Goal: Complete application form

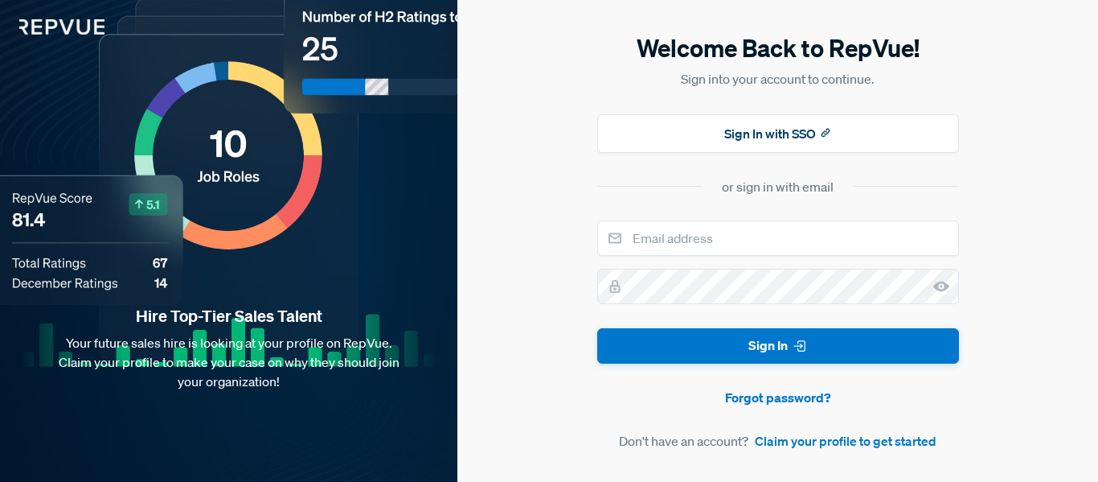
drag, startPoint x: 1098, startPoint y: 233, endPoint x: 1098, endPoint y: 272, distance: 38.6
click at [1098, 272] on div "Welcome Back to RepVue! Sign into your account to continue. Sign In with SSO or…" at bounding box center [778, 241] width 641 height 482
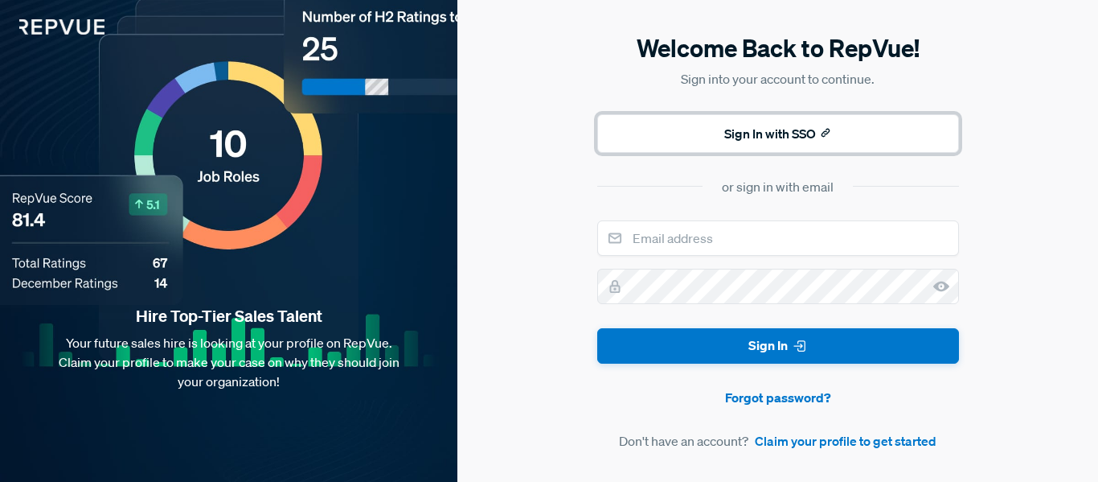
click at [725, 121] on button "Sign In with SSO" at bounding box center [778, 133] width 362 height 39
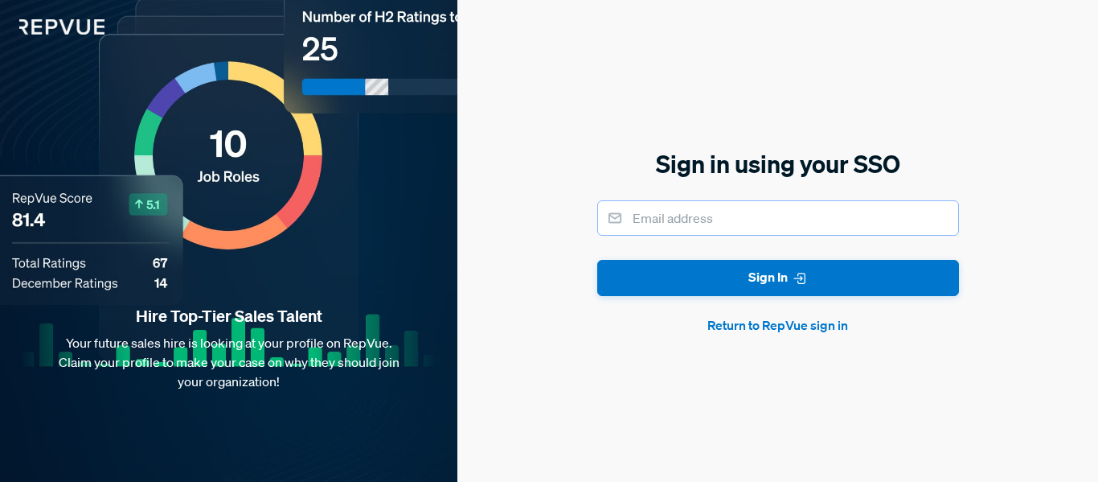
click at [720, 216] on input "email" at bounding box center [778, 217] width 362 height 35
type input "[PERSON_NAME][EMAIL_ADDRESS][DOMAIN_NAME]"
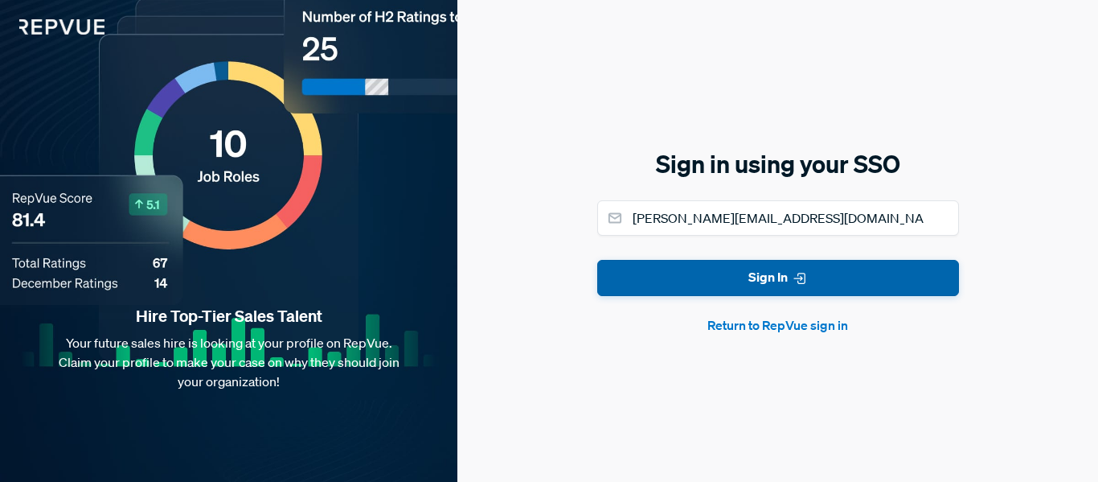
click at [759, 274] on button "Sign In" at bounding box center [778, 278] width 362 height 36
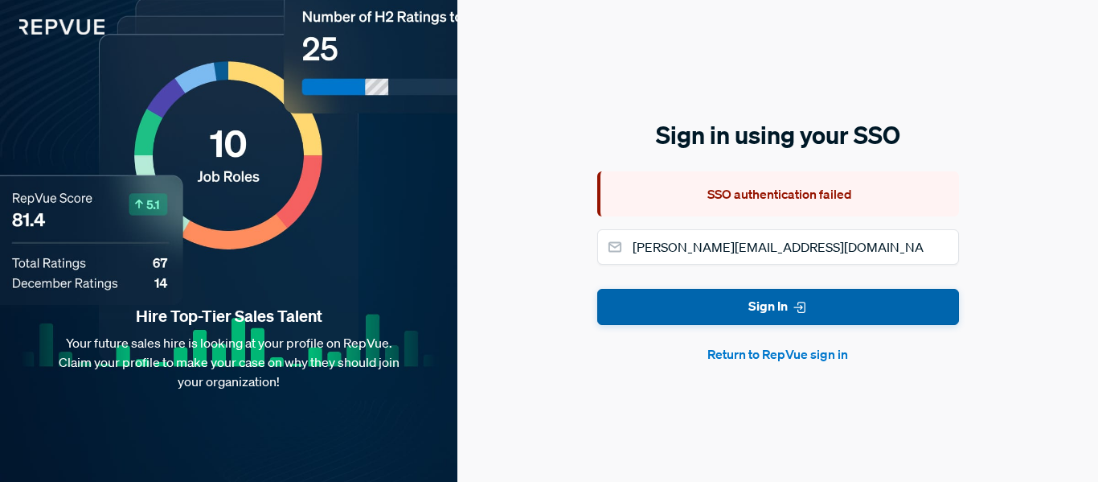
click at [822, 362] on button "Return to RepVue sign in" at bounding box center [778, 353] width 362 height 19
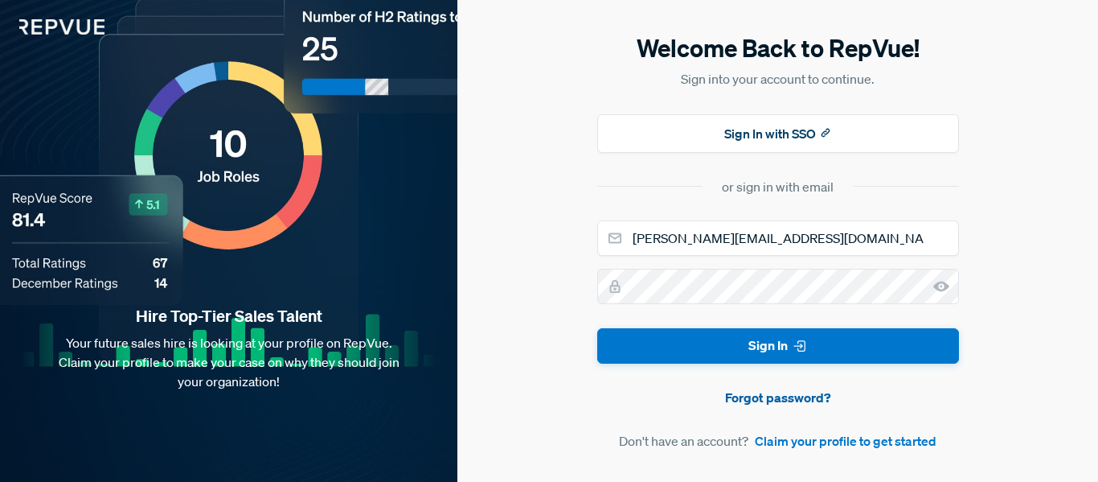
click at [786, 403] on link "Forgot password?" at bounding box center [778, 397] width 362 height 19
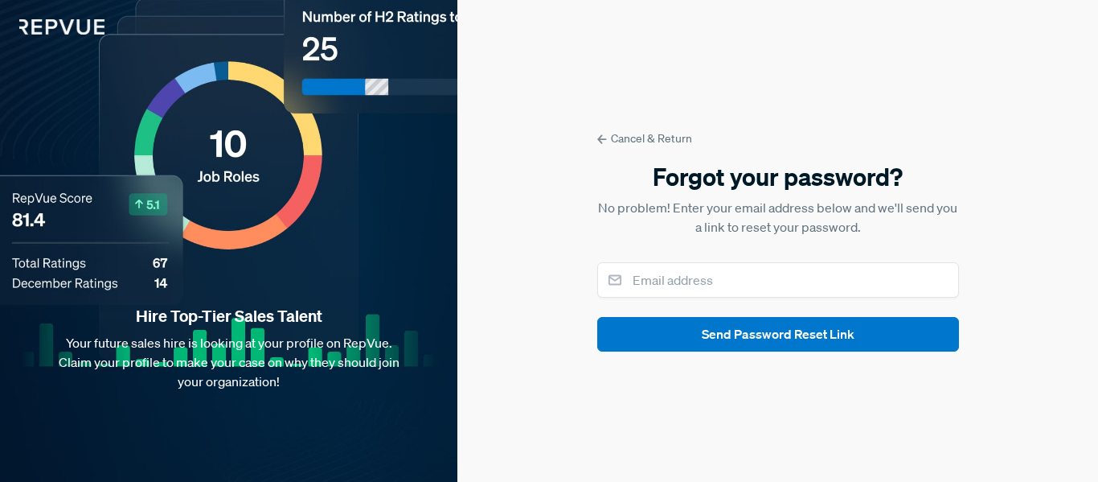
click at [631, 141] on link "Cancel & Return" at bounding box center [778, 138] width 362 height 17
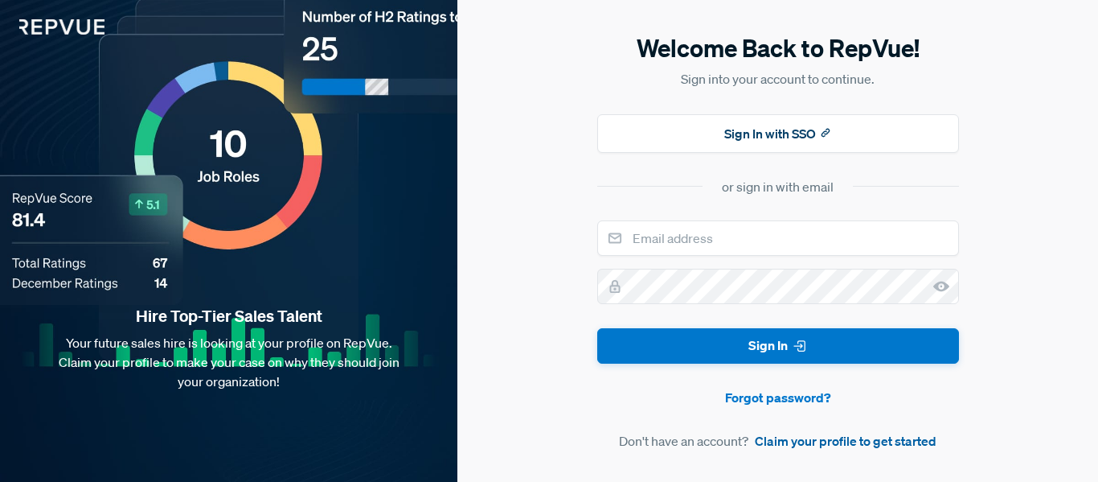
click at [817, 442] on link "Claim your profile to get started" at bounding box center [846, 440] width 182 height 19
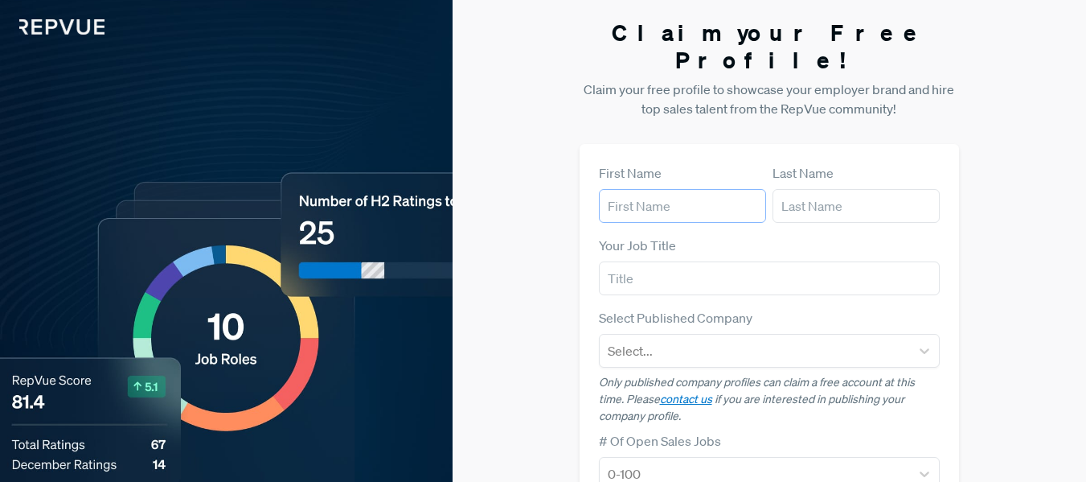
click at [713, 189] on input "text" at bounding box center [682, 206] width 167 height 34
type input "[PERSON_NAME]"
type input "[PERSON_NAME][EMAIL_ADDRESS][DOMAIN_NAME]"
click at [774, 261] on input "text" at bounding box center [770, 278] width 342 height 34
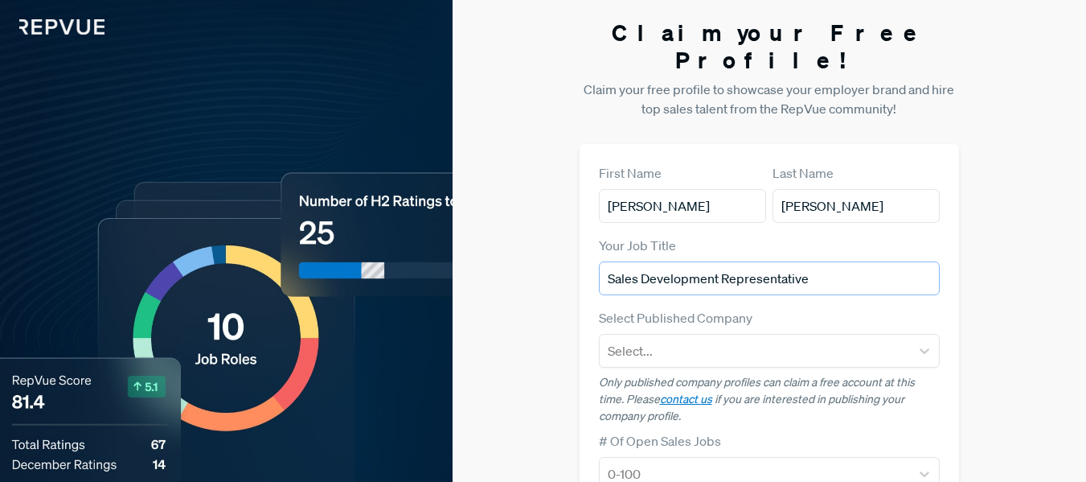
type input "Sales Development Representative"
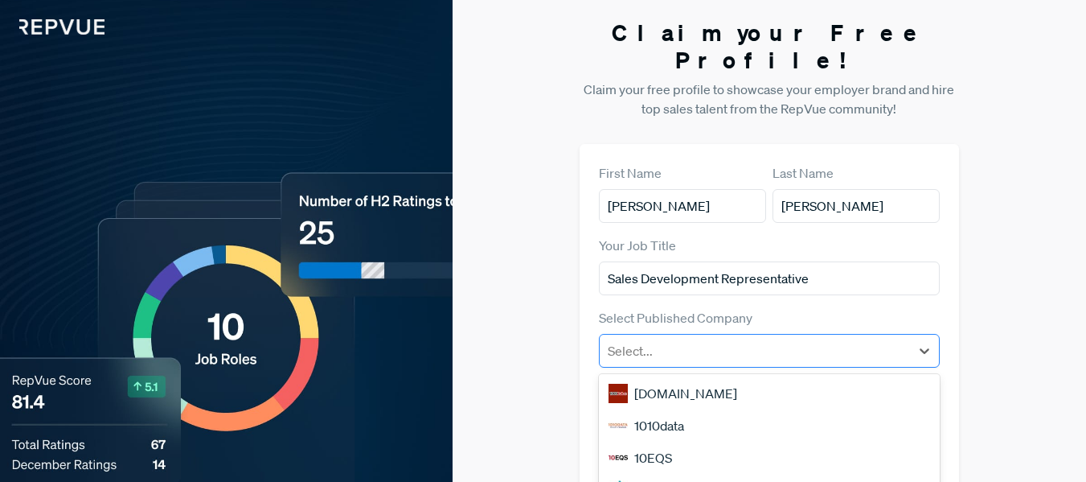
click at [794, 339] on div at bounding box center [755, 350] width 295 height 23
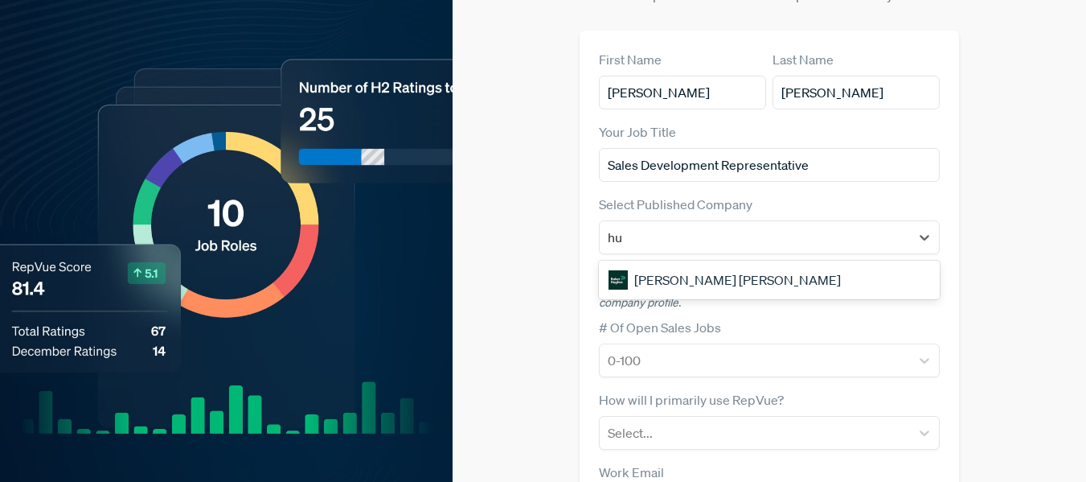
type input "h"
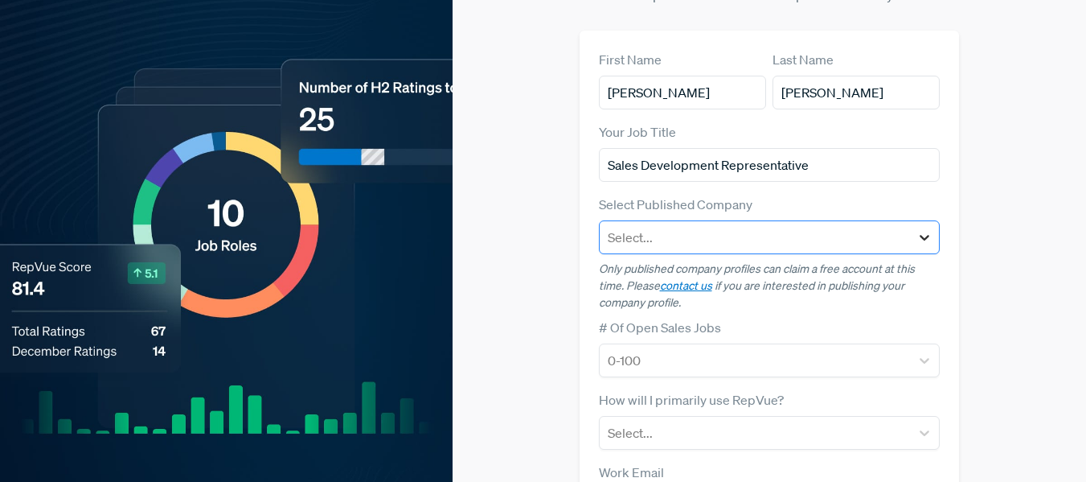
click at [928, 235] on icon at bounding box center [926, 238] width 10 height 6
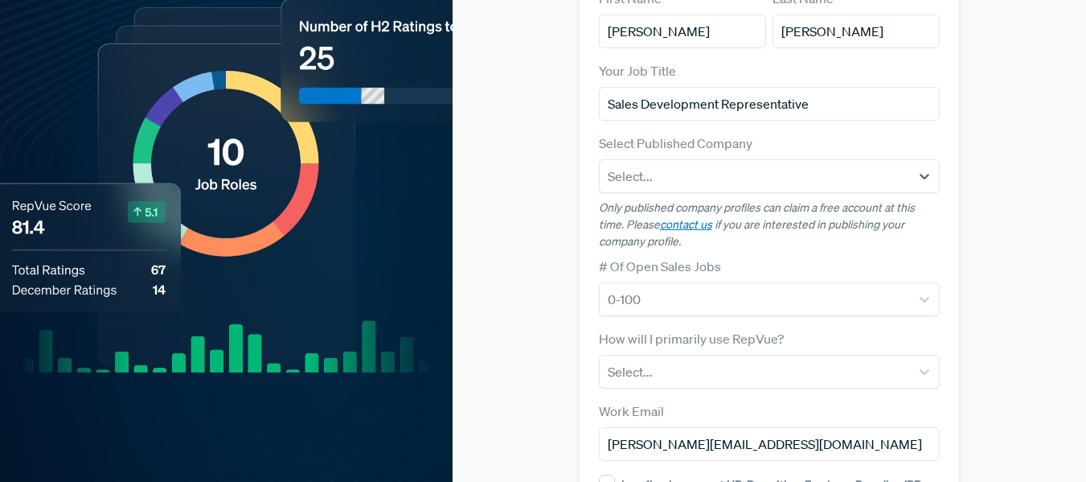
scroll to position [195, 0]
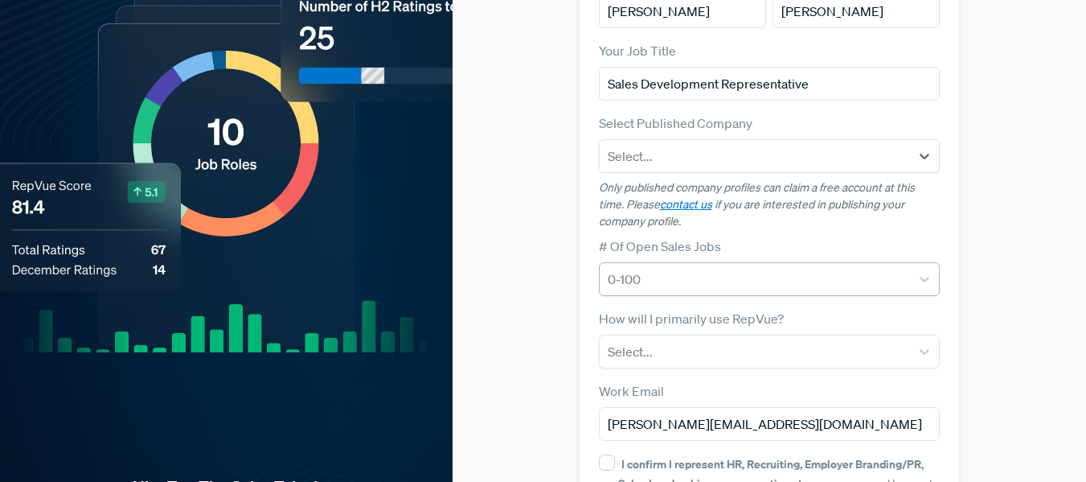
click at [811, 268] on div at bounding box center [755, 279] width 295 height 23
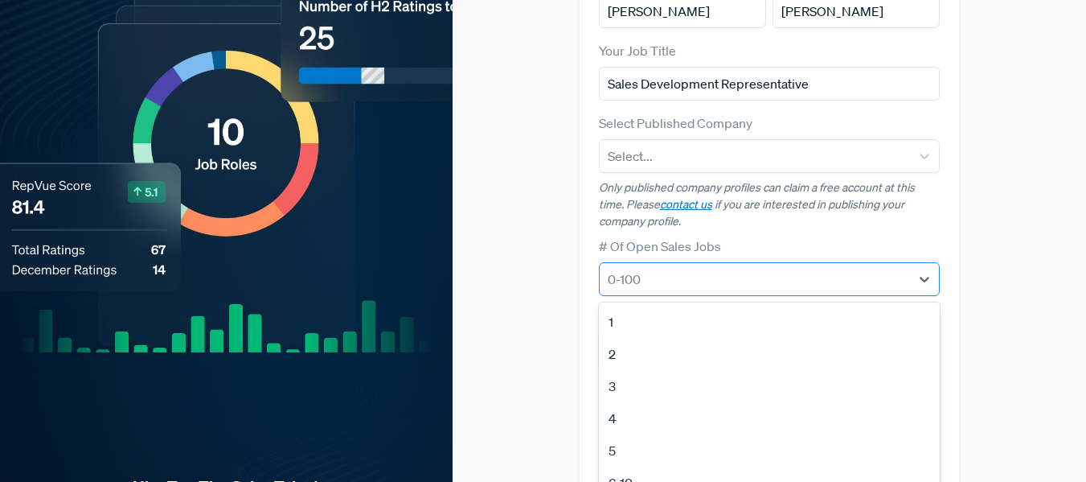
scroll to position [236, 0]
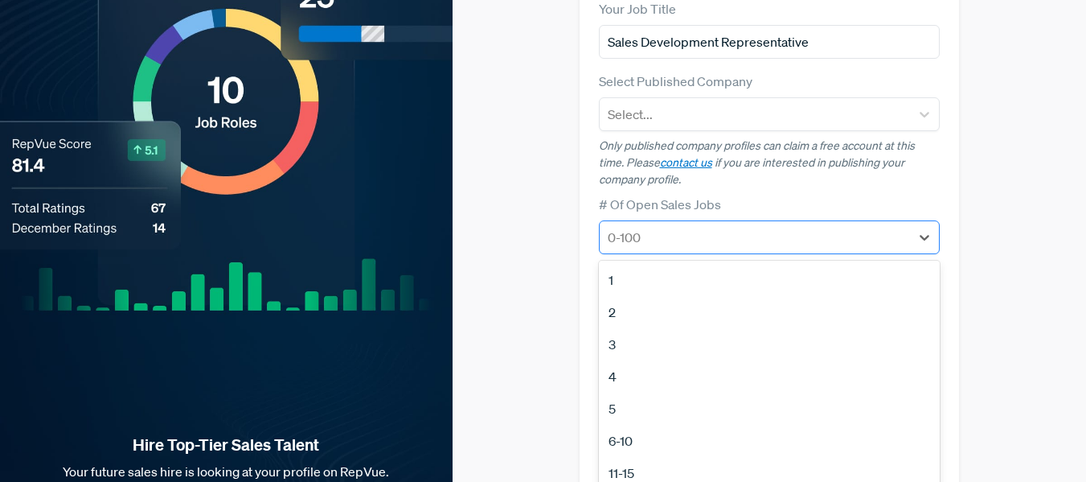
click at [875, 226] on div at bounding box center [755, 237] width 295 height 23
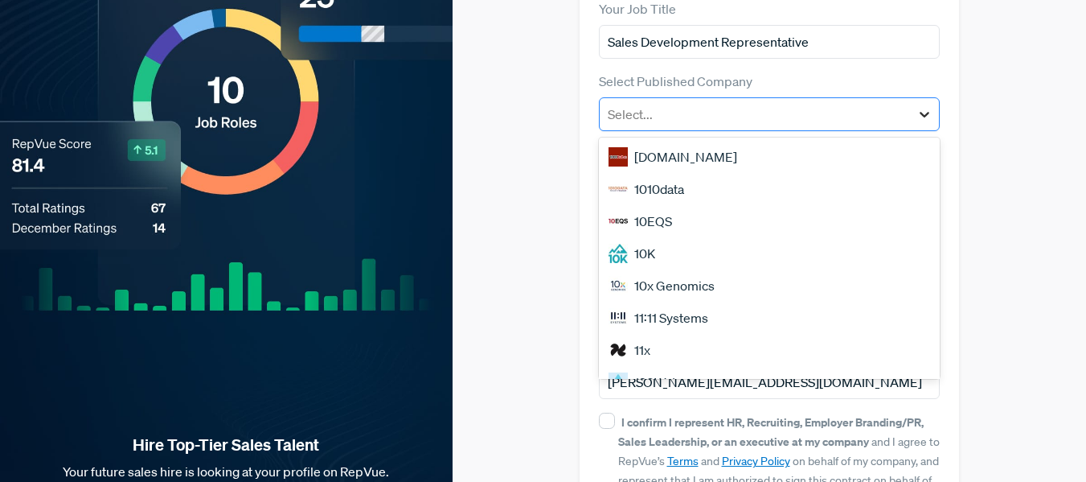
click at [930, 106] on icon at bounding box center [925, 114] width 16 height 16
click at [880, 173] on div "1010data" at bounding box center [770, 189] width 342 height 32
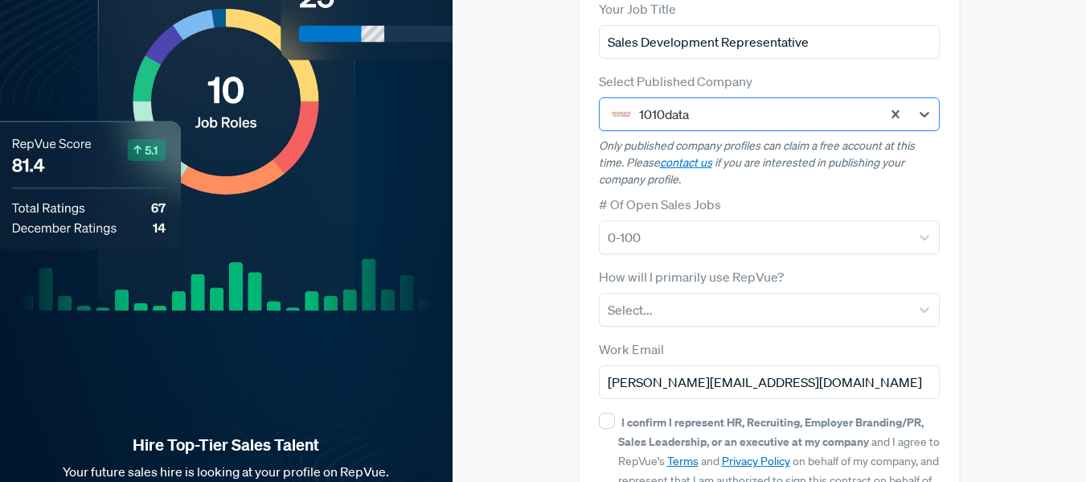
click at [853, 103] on div at bounding box center [756, 114] width 235 height 23
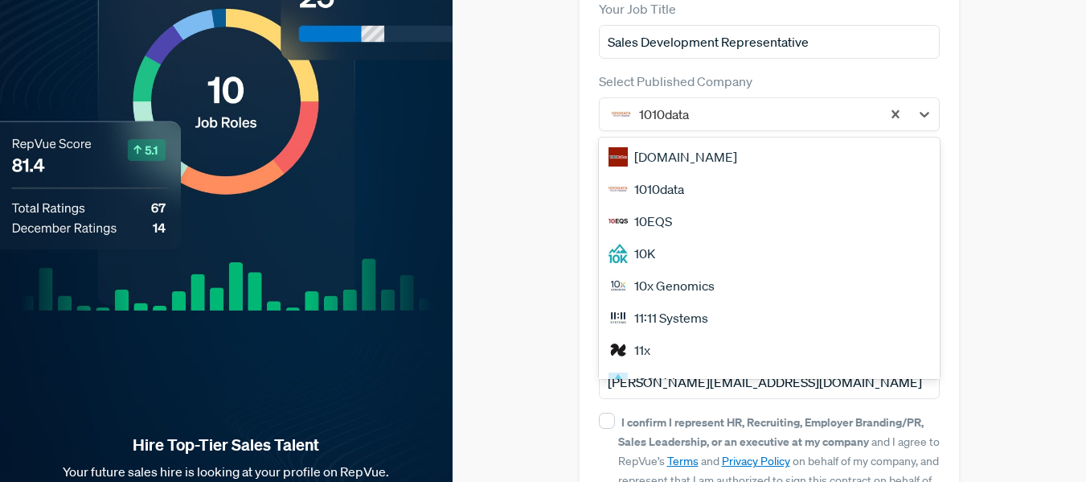
click at [882, 302] on div "11:11 Systems" at bounding box center [770, 318] width 342 height 32
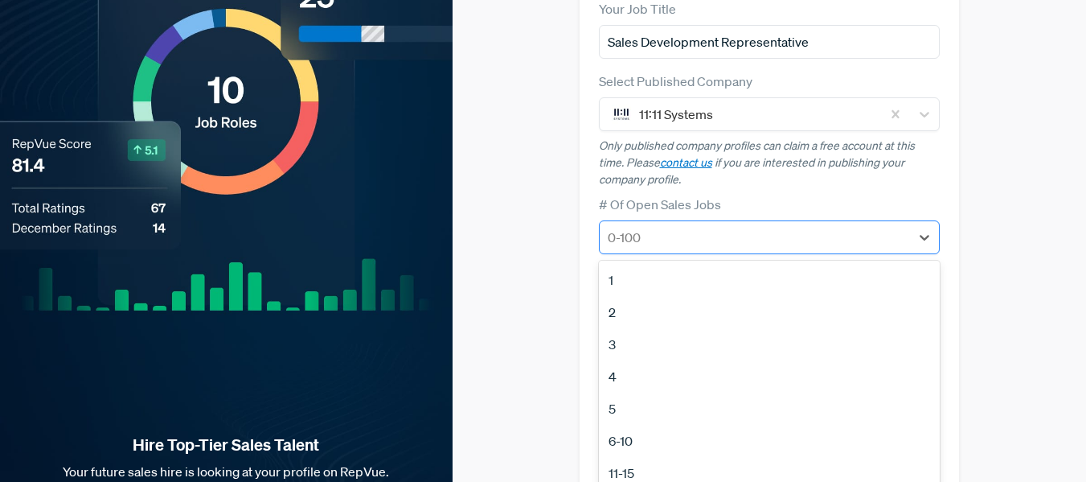
click at [868, 226] on div at bounding box center [755, 237] width 295 height 23
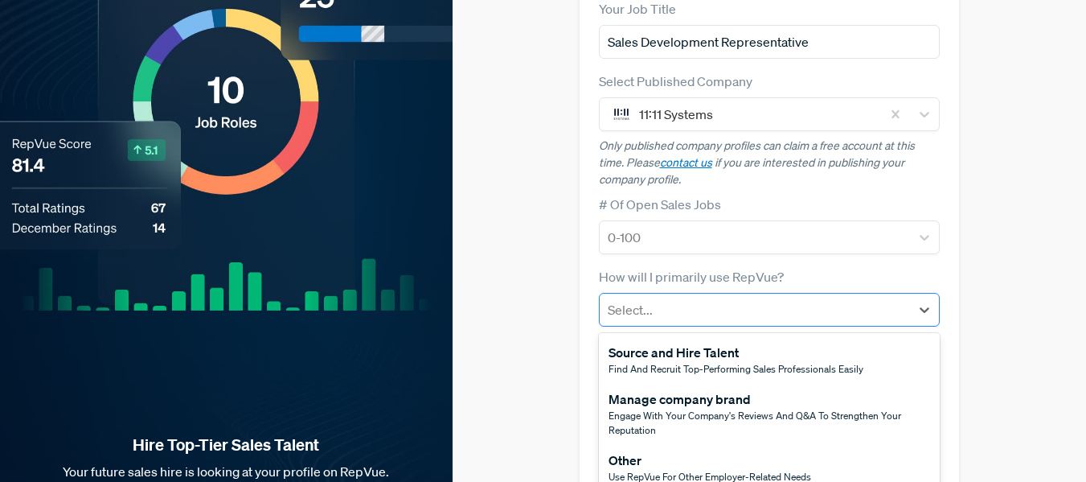
click at [904, 293] on div "Select..." at bounding box center [770, 310] width 342 height 34
click at [779, 195] on div "# Of Open Sales Jobs 0-100" at bounding box center [770, 225] width 342 height 60
